Goal: Information Seeking & Learning: Learn about a topic

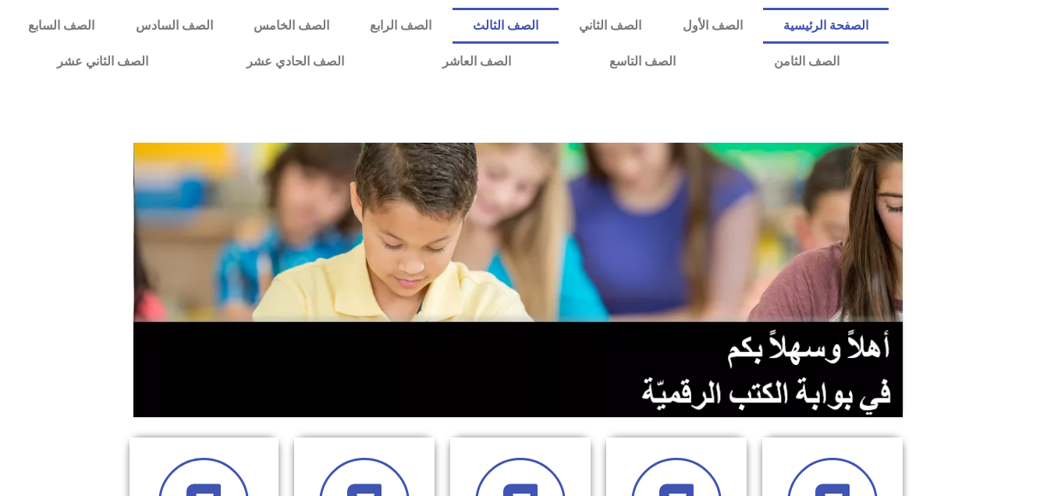
click at [559, 15] on link "الصف الثالث" at bounding box center [506, 26] width 106 height 36
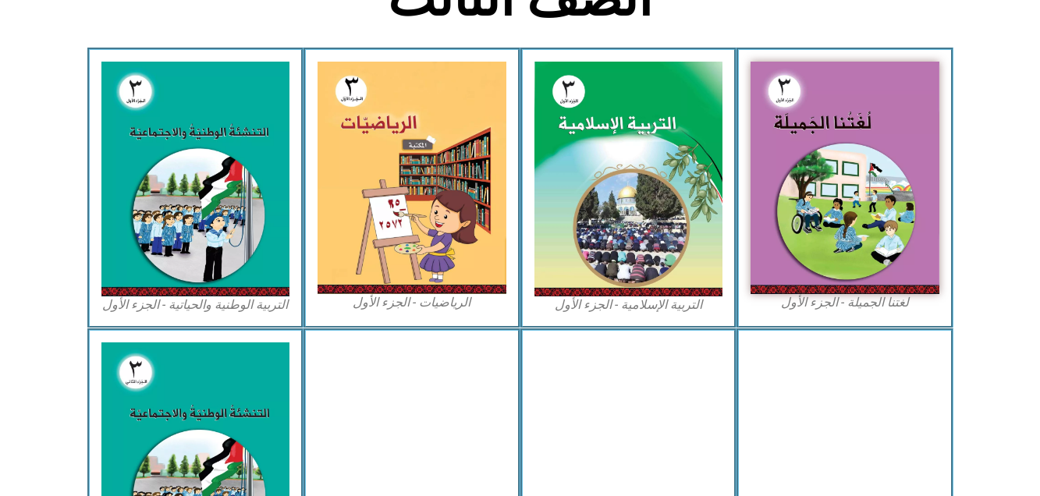
scroll to position [443, 0]
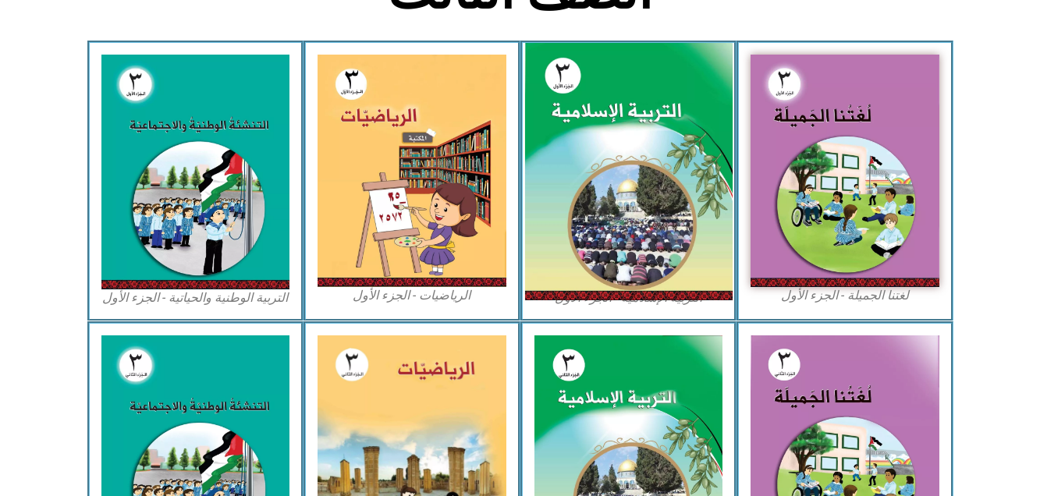
click at [610, 244] on img at bounding box center [629, 172] width 208 height 258
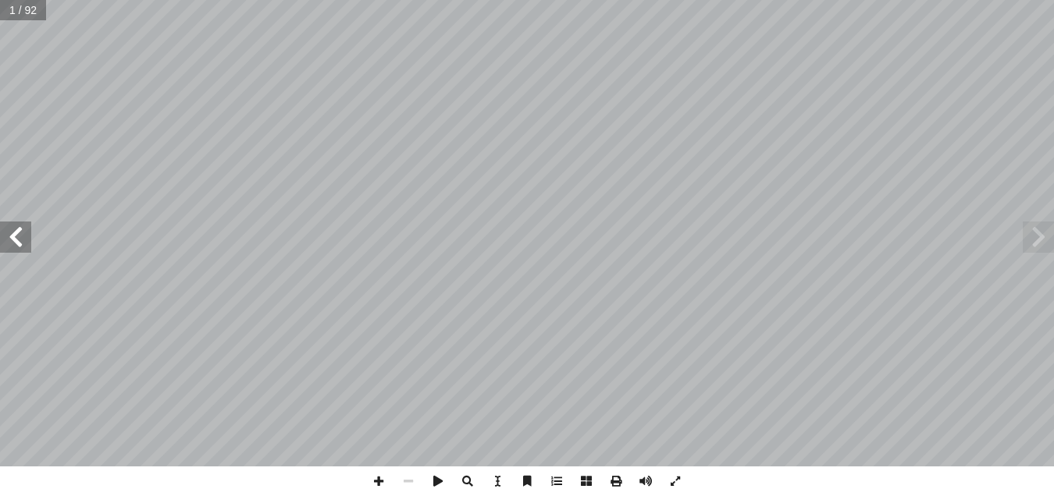
click at [17, 241] on span at bounding box center [15, 237] width 31 height 31
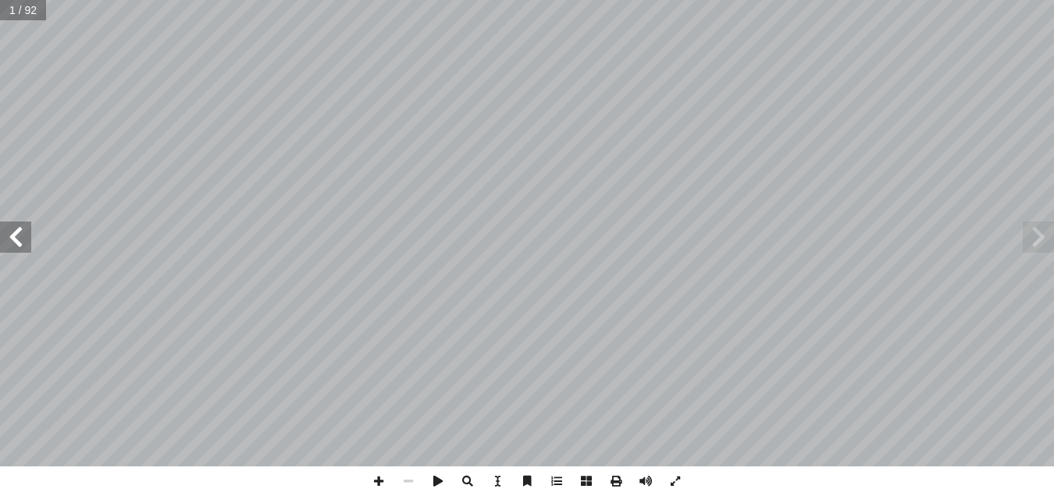
click at [17, 241] on span at bounding box center [15, 237] width 31 height 31
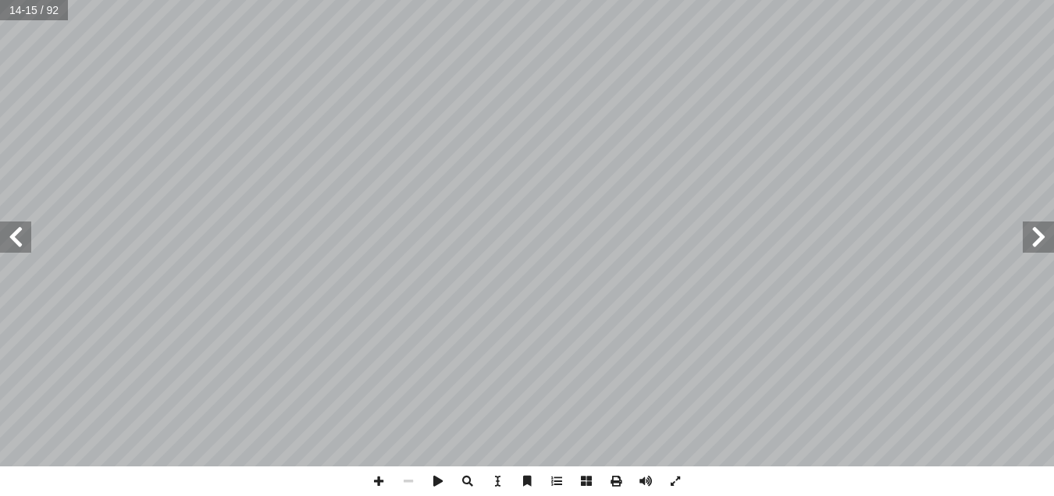
click at [24, 241] on span at bounding box center [15, 237] width 31 height 31
